Goal: Submit feedback/report problem

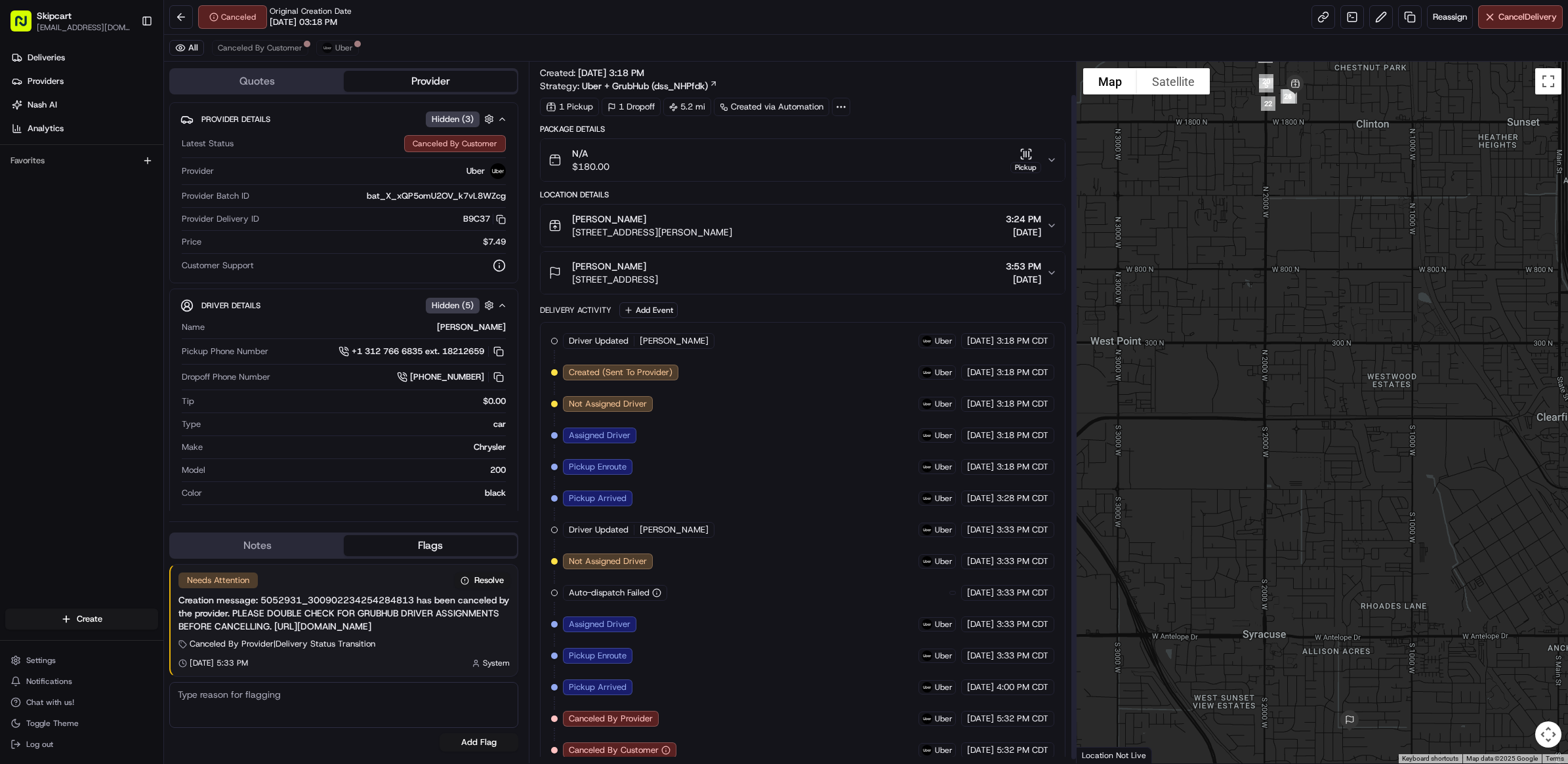
scroll to position [38, 0]
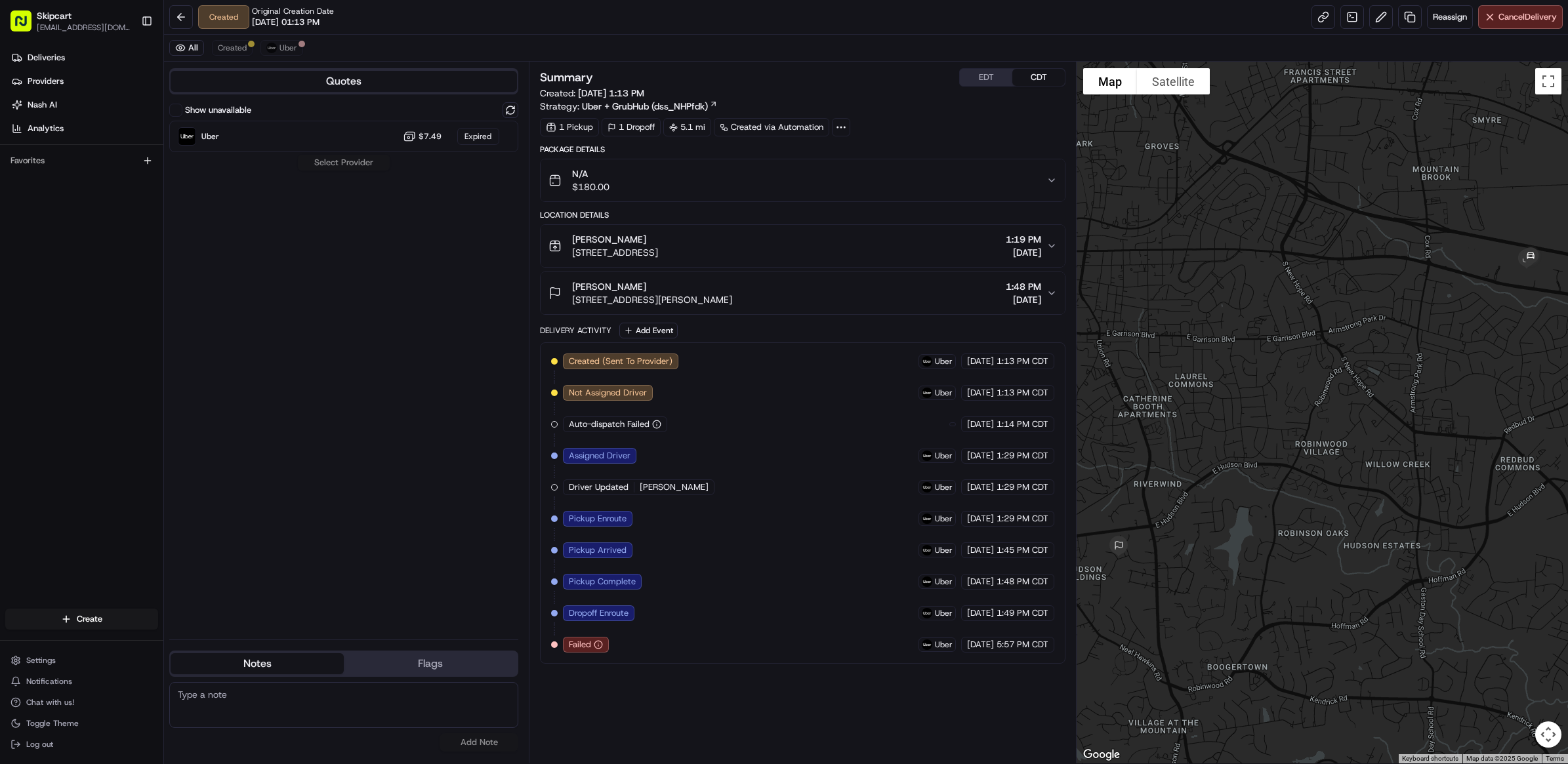
click at [292, 60] on div "All Created Uber" at bounding box center [866, 48] width 1404 height 26
click at [291, 50] on span "Uber" at bounding box center [288, 48] width 18 height 11
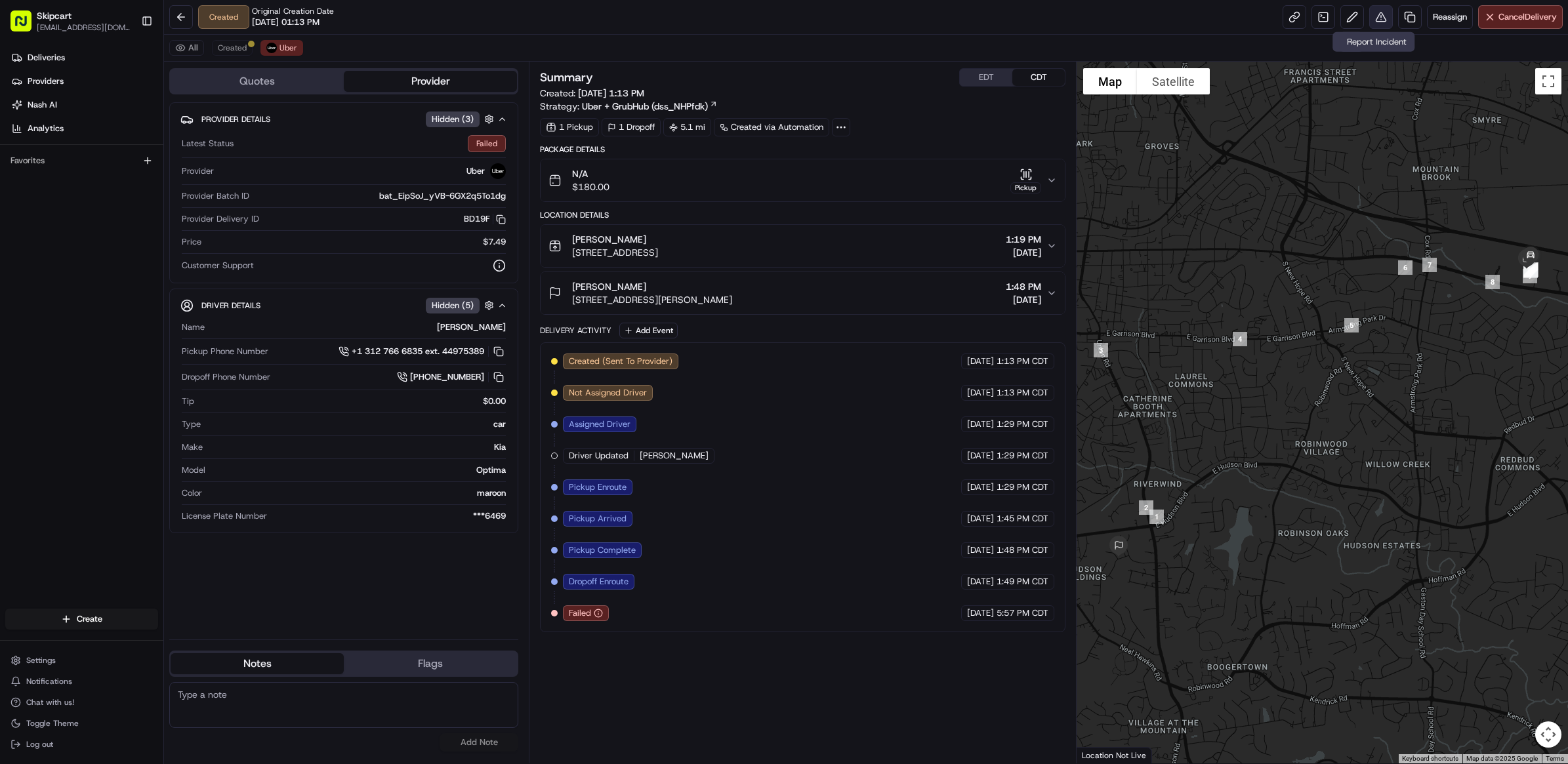
click at [1371, 13] on button at bounding box center [1381, 17] width 24 height 24
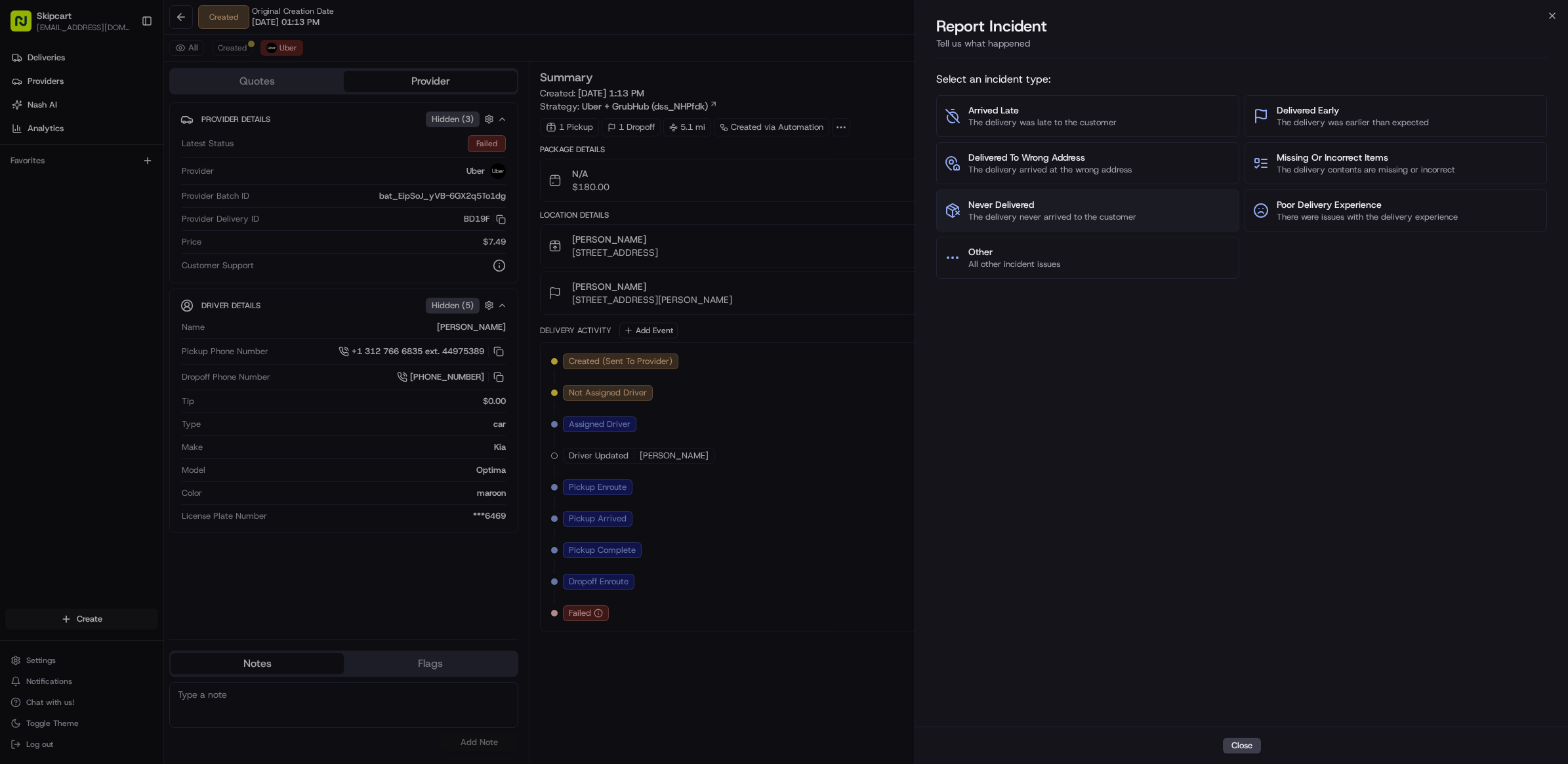
click at [1048, 199] on span "Never Delivered" at bounding box center [1052, 204] width 168 height 13
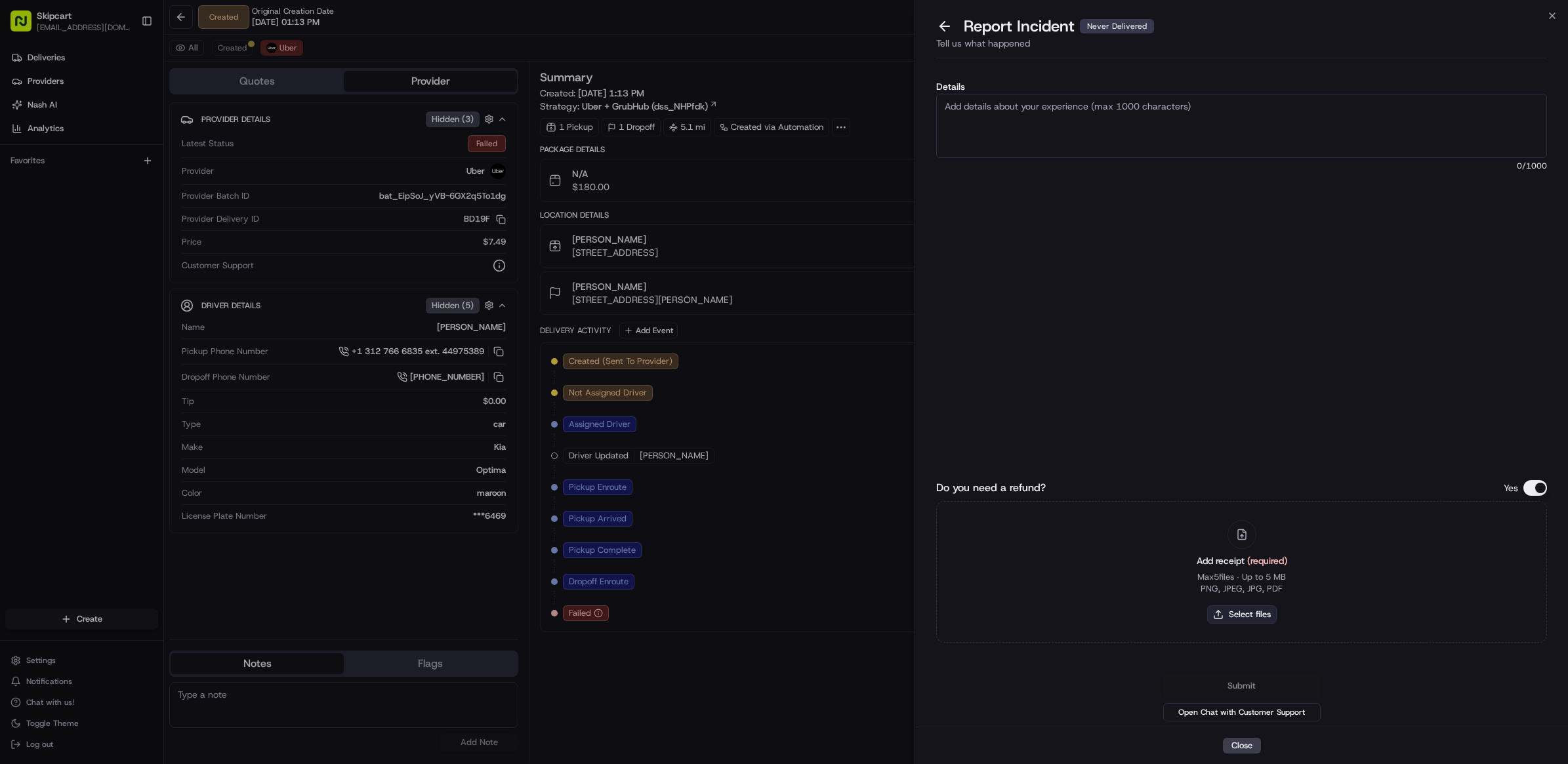
click at [1216, 614] on button "Select files" at bounding box center [1241, 614] width 70 height 19
type input "C:\fakepath\Nash_255.JPG"
click at [1170, 158] on textarea "Details" at bounding box center [1241, 125] width 610 height 64
paste textarea "Customer reported non delivery, driver cancelled off after receiving items. Req…"
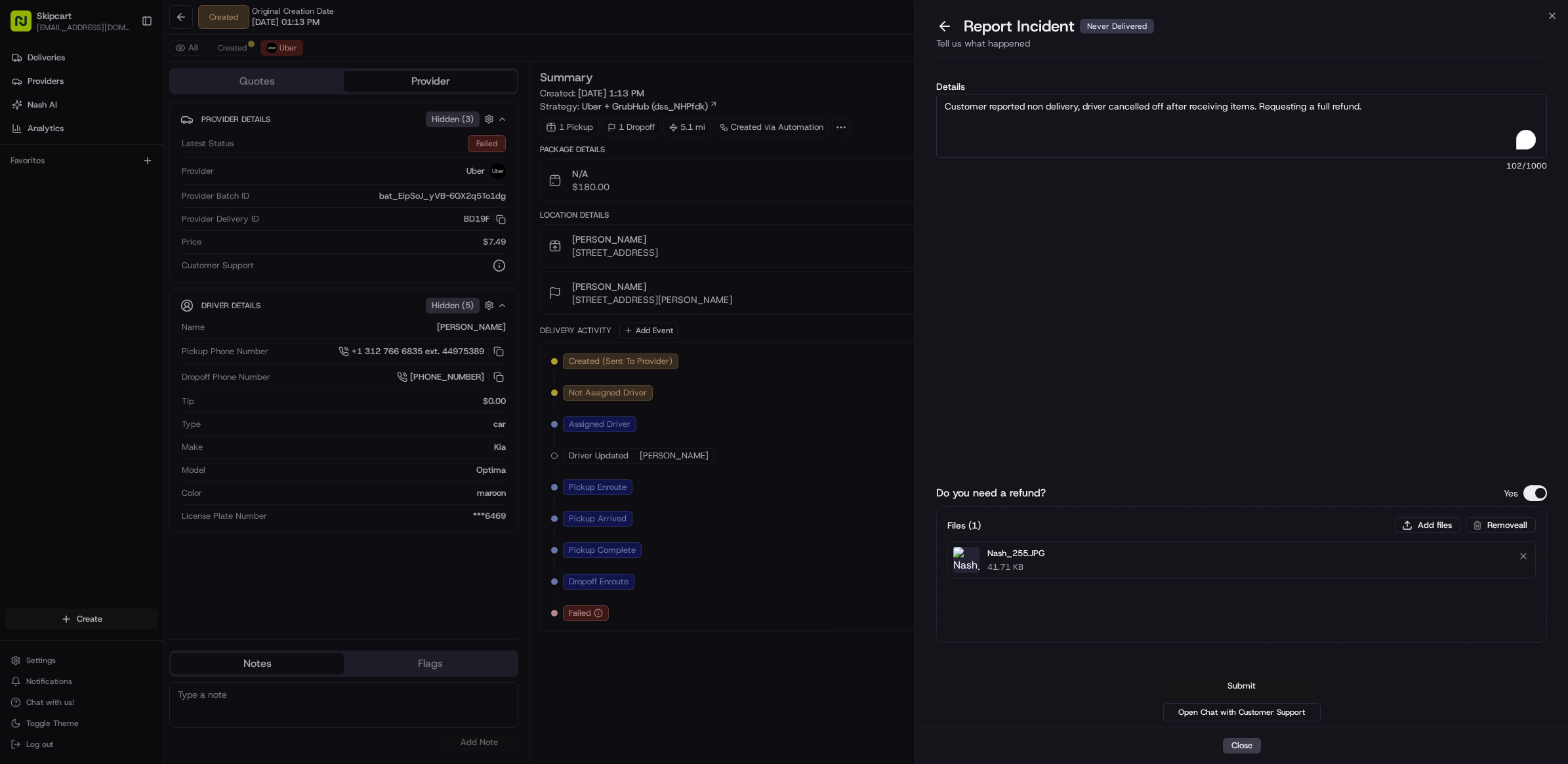
type textarea "Customer reported non delivery, driver cancelled off after receiving items. Req…"
click at [1245, 680] on button "Submit" at bounding box center [1242, 685] width 157 height 24
